Goal: Information Seeking & Learning: Learn about a topic

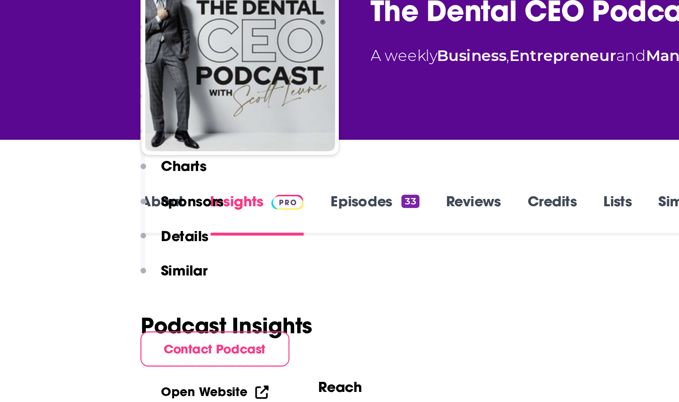
scroll to position [283, 0]
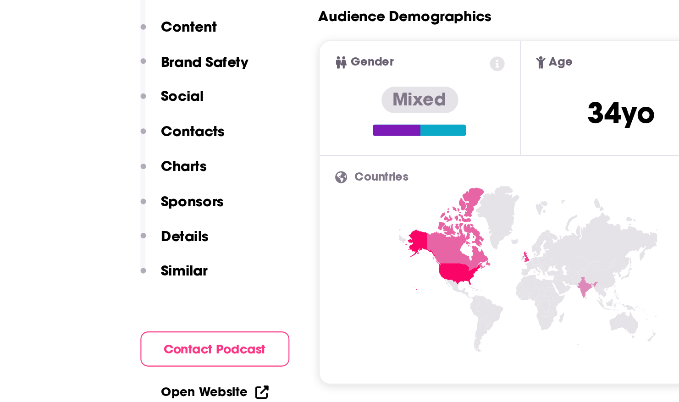
click at [94, 177] on p "Sponsors" at bounding box center [93, 179] width 30 height 9
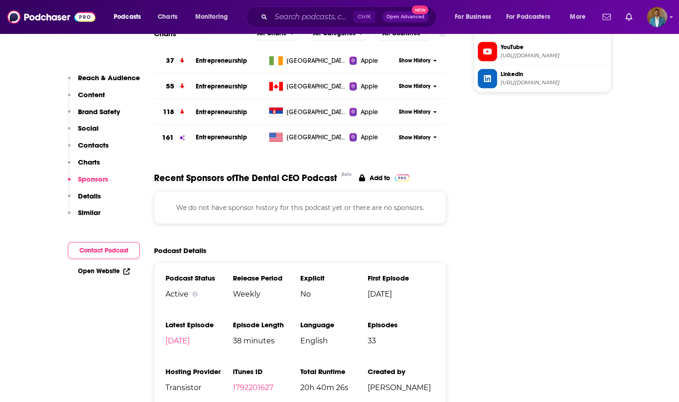
scroll to position [1033, 0]
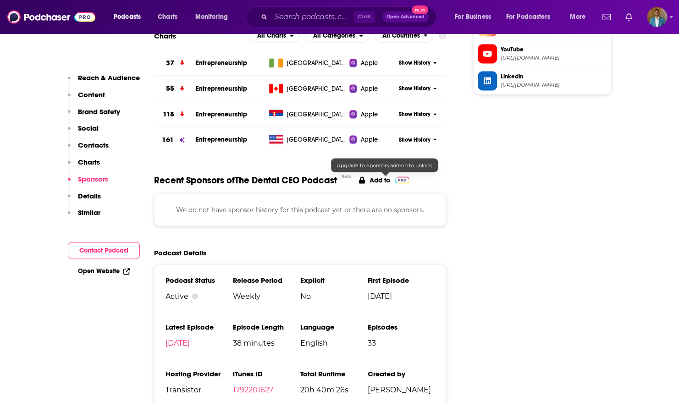
click at [384, 180] on p "Add to" at bounding box center [380, 180] width 21 height 8
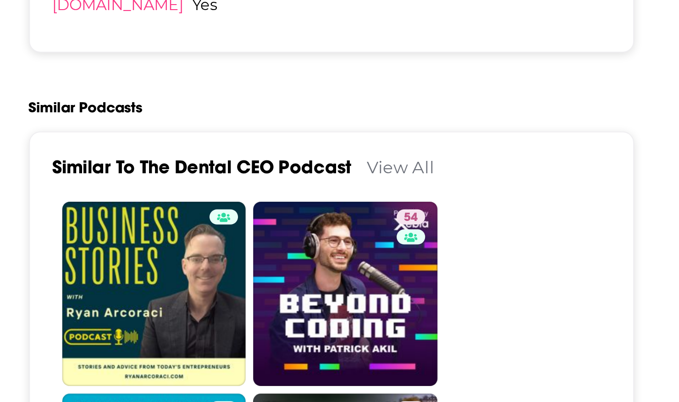
scroll to position [1302, 0]
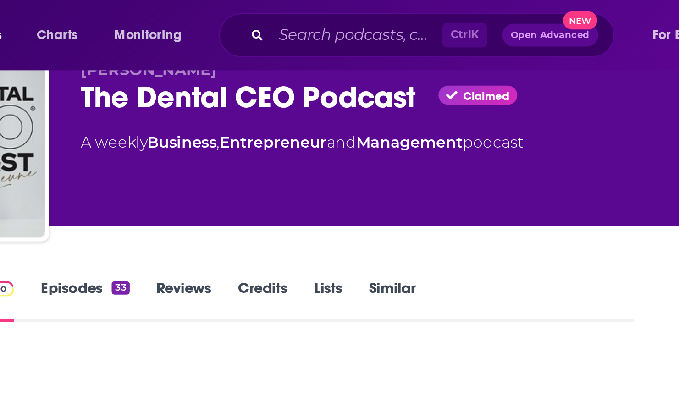
scroll to position [39, 0]
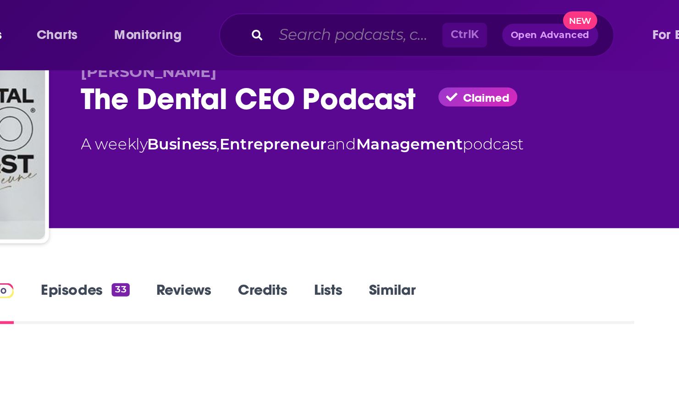
click at [307, 21] on input "Search podcasts, credits, & more..." at bounding box center [312, 17] width 83 height 15
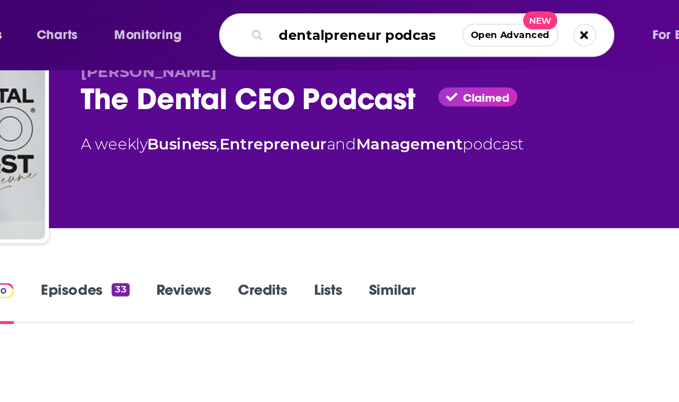
type input "dentalpreneur podcast"
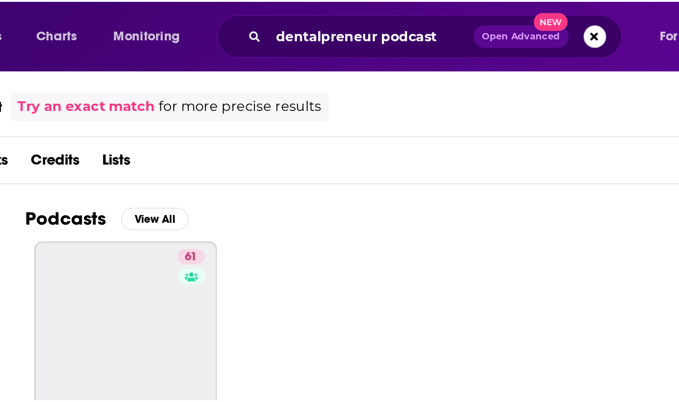
scroll to position [1, 0]
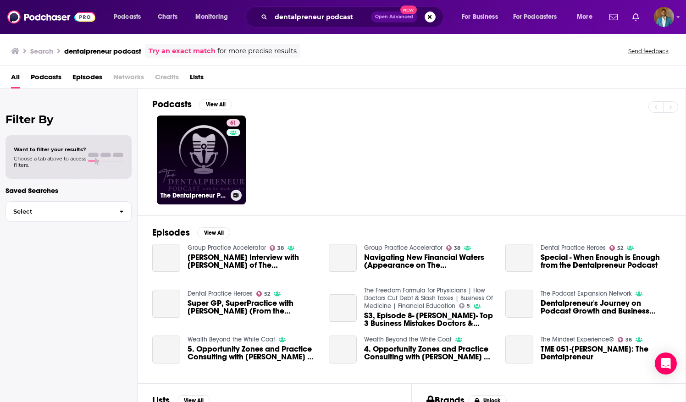
click at [225, 169] on link "61 The Dentalpreneur Podcast w/ [PERSON_NAME]" at bounding box center [201, 160] width 89 height 89
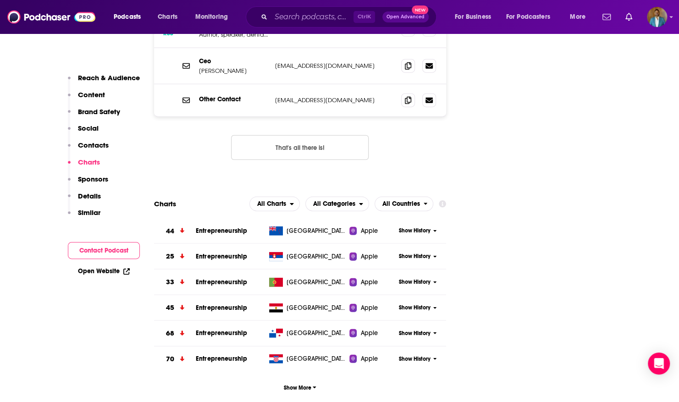
scroll to position [1221, 0]
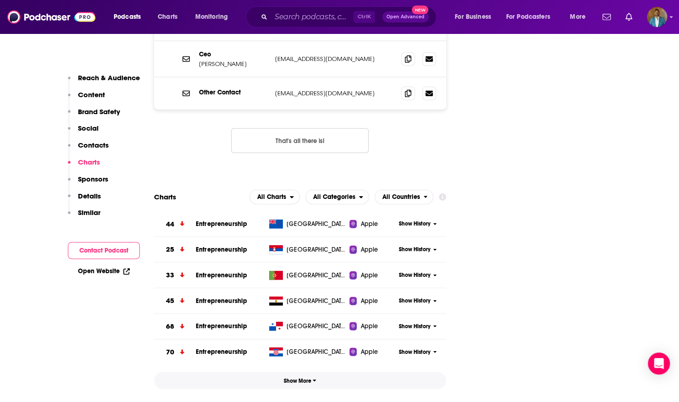
click at [316, 372] on button "Show More" at bounding box center [300, 380] width 293 height 17
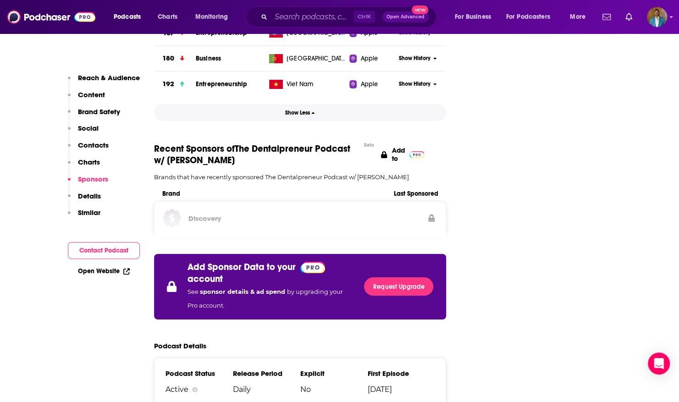
scroll to position [1821, 0]
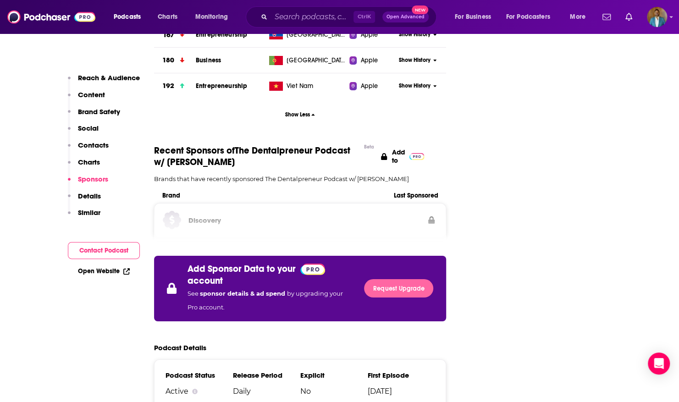
click at [398, 279] on link "Request Upgrade" at bounding box center [398, 288] width 69 height 18
click at [367, 279] on link "Request Upgrade" at bounding box center [398, 288] width 69 height 18
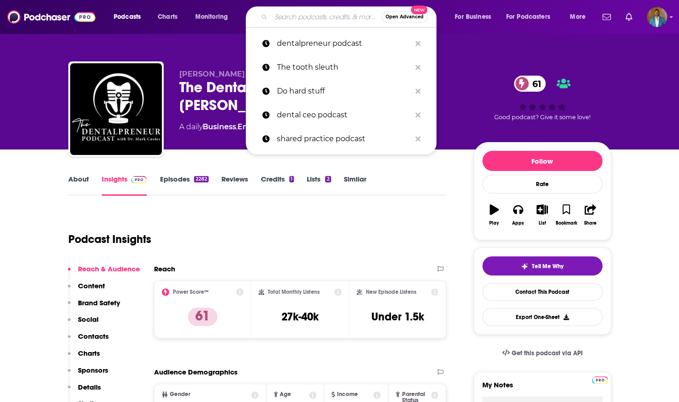
click at [342, 19] on input "Search podcasts, credits, & more..." at bounding box center [326, 17] width 111 height 15
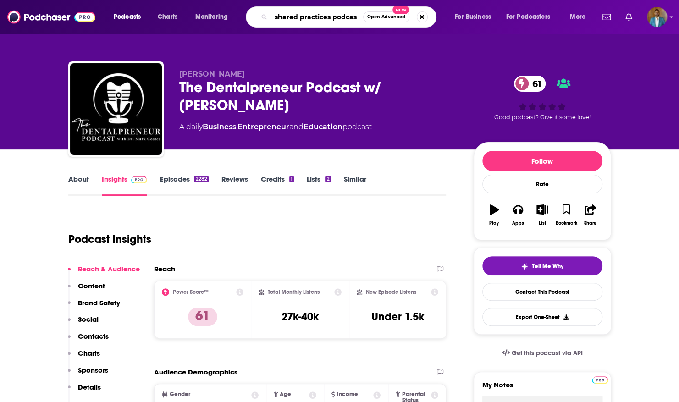
type input "shared practices podcast"
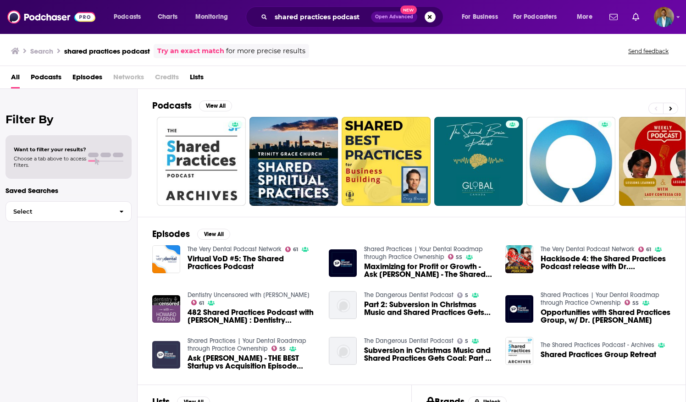
click at [173, 349] on img "Ask George - THE BEST Startup vs Acquisition Episode Shared Practices Has Ever …" at bounding box center [166, 355] width 28 height 28
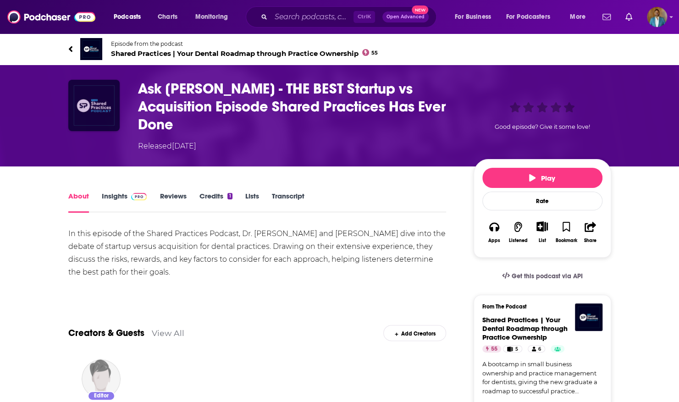
click at [97, 106] on img "Ask George - THE BEST Startup vs Acquisition Episode Shared Practices Has Ever …" at bounding box center [93, 105] width 51 height 51
click at [86, 55] on img at bounding box center [91, 49] width 22 height 22
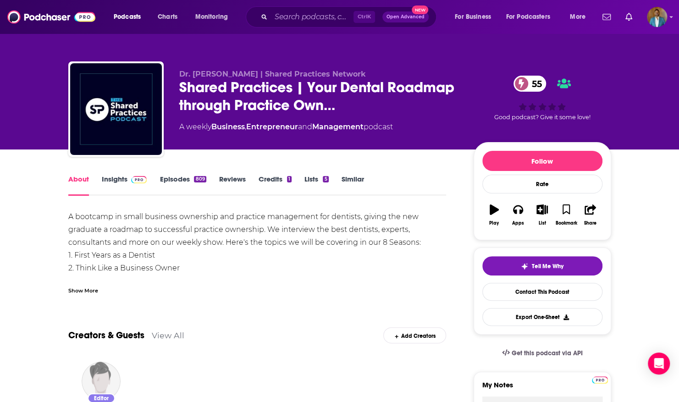
click at [305, 181] on link "Lists 5" at bounding box center [317, 185] width 24 height 21
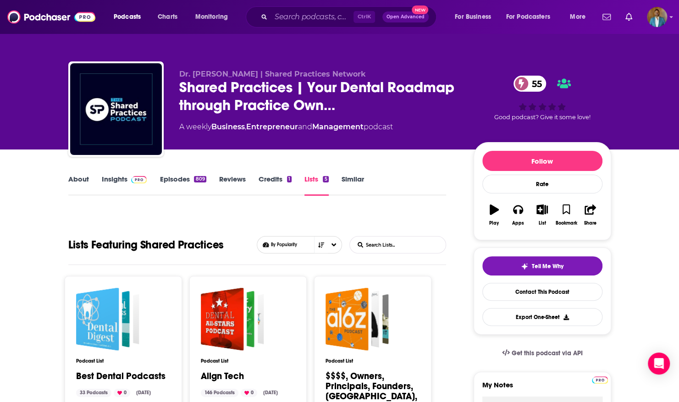
click at [272, 183] on link "Credits 1" at bounding box center [275, 185] width 33 height 21
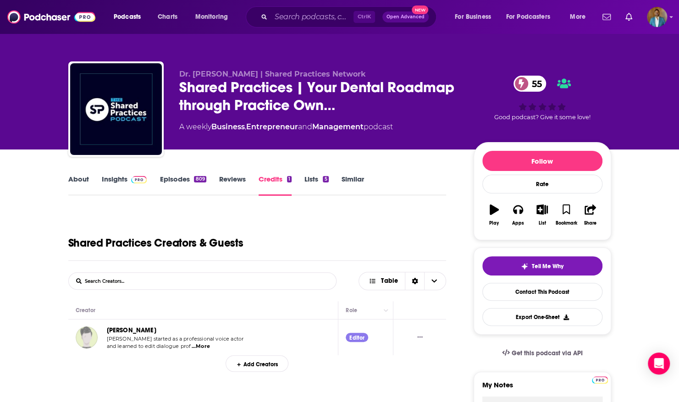
click at [236, 184] on link "Reviews" at bounding box center [232, 185] width 27 height 21
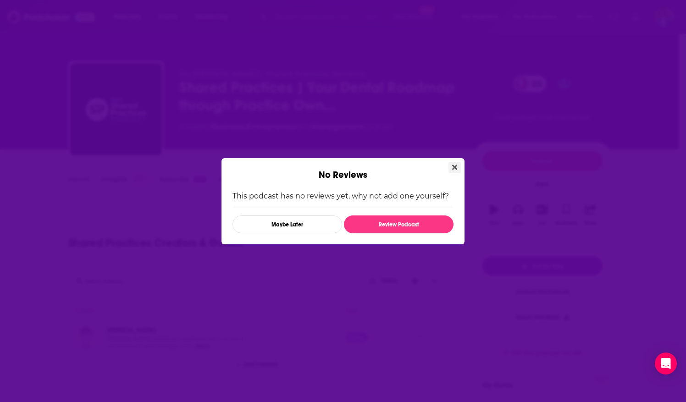
click at [452, 171] on icon "Close" at bounding box center [454, 167] width 5 height 7
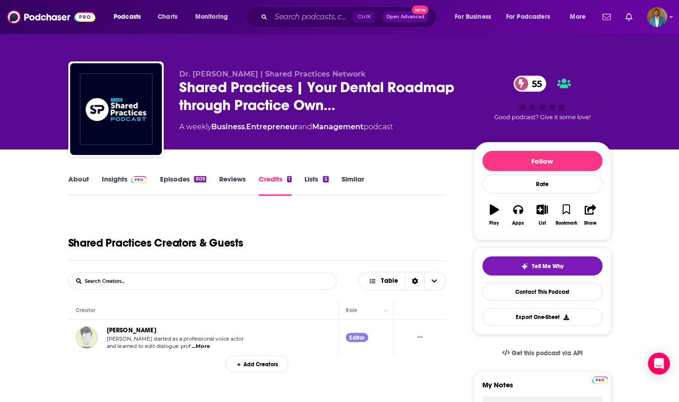
click at [170, 177] on link "Episodes 809" at bounding box center [183, 185] width 46 height 21
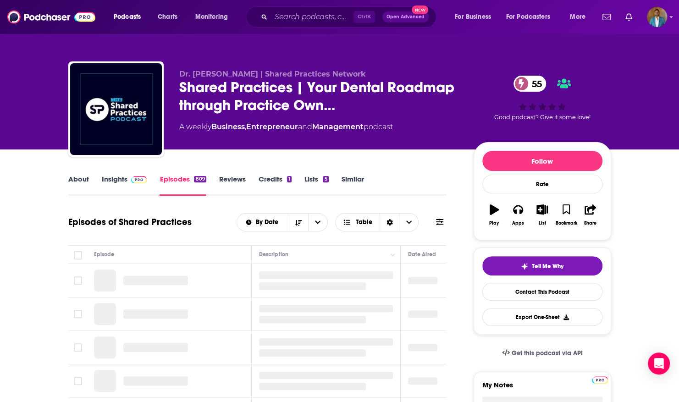
click at [87, 179] on link "About" at bounding box center [78, 185] width 21 height 21
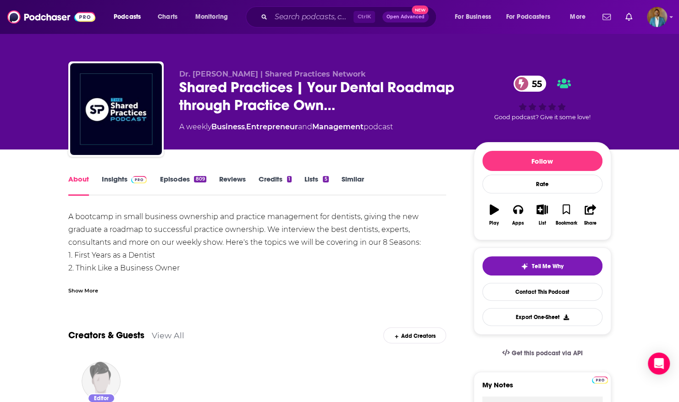
click at [169, 126] on div "Dr. Richard Low | Shared Practices Network Shared Practices | Your Dental Roadm…" at bounding box center [339, 110] width 543 height 99
click at [529, 88] on span "55" at bounding box center [535, 84] width 24 height 16
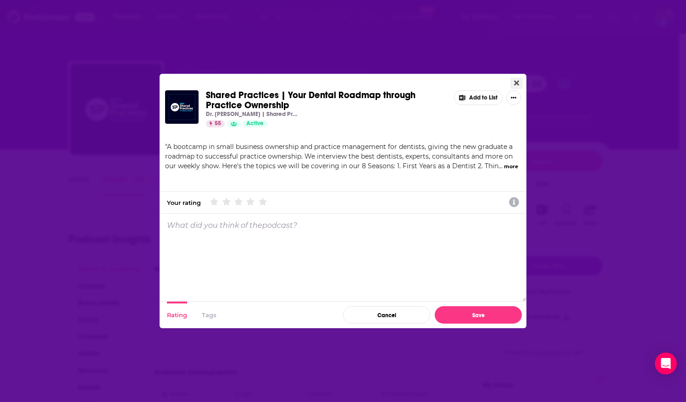
click at [517, 78] on button "Close" at bounding box center [516, 83] width 12 height 11
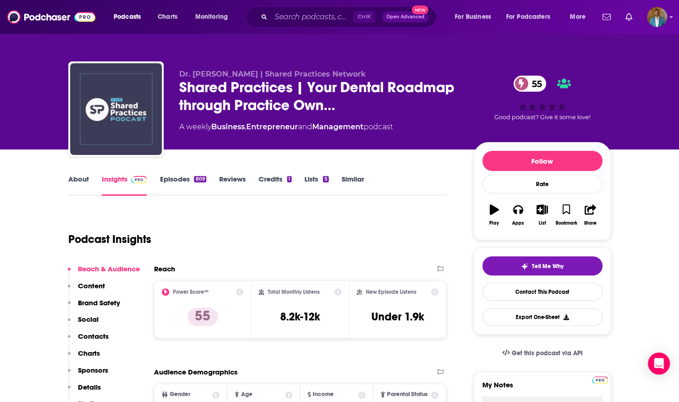
click at [117, 132] on img "Shared Practices | Your Dental Roadmap through Practice Ownership" at bounding box center [116, 109] width 92 height 92
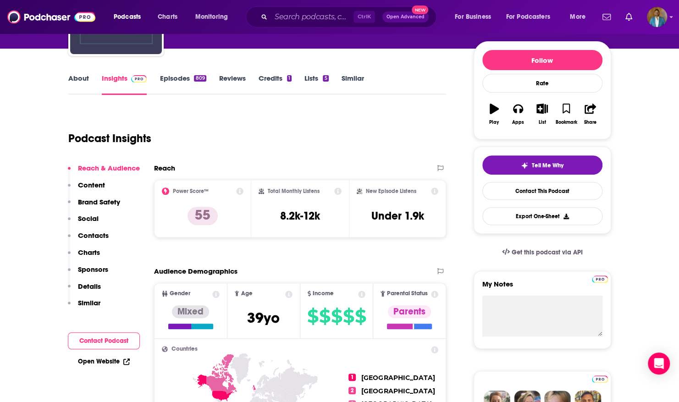
scroll to position [100, 0]
